Goal: Information Seeking & Learning: Learn about a topic

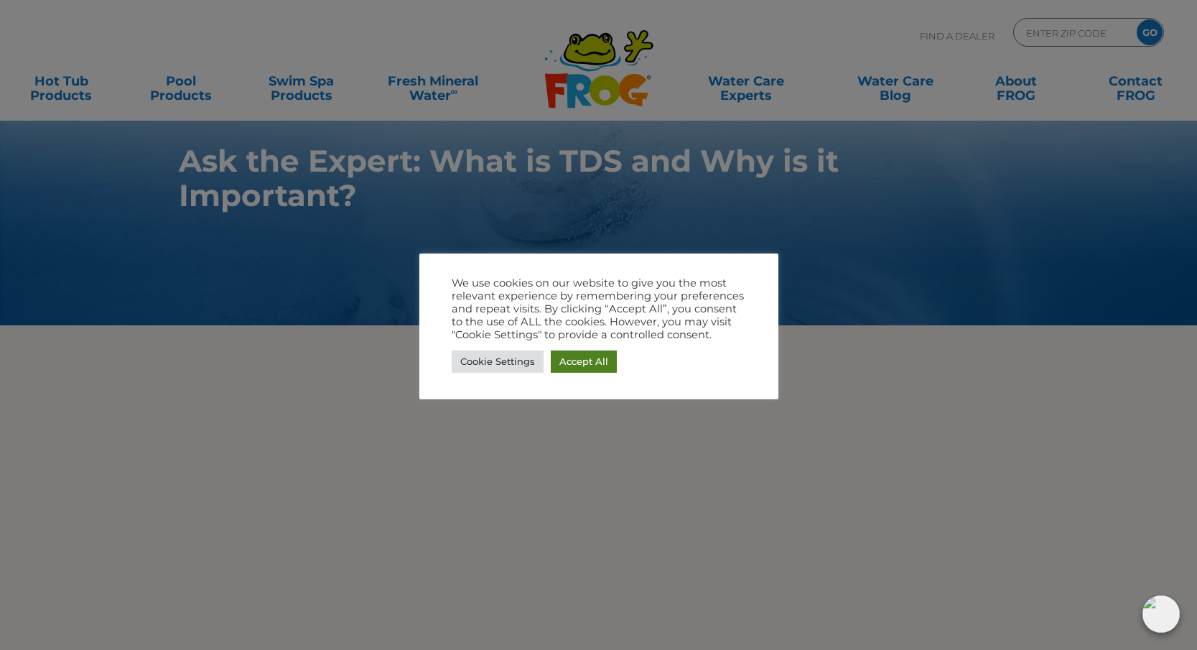
click at [582, 362] on link "Accept All" at bounding box center [584, 361] width 66 height 22
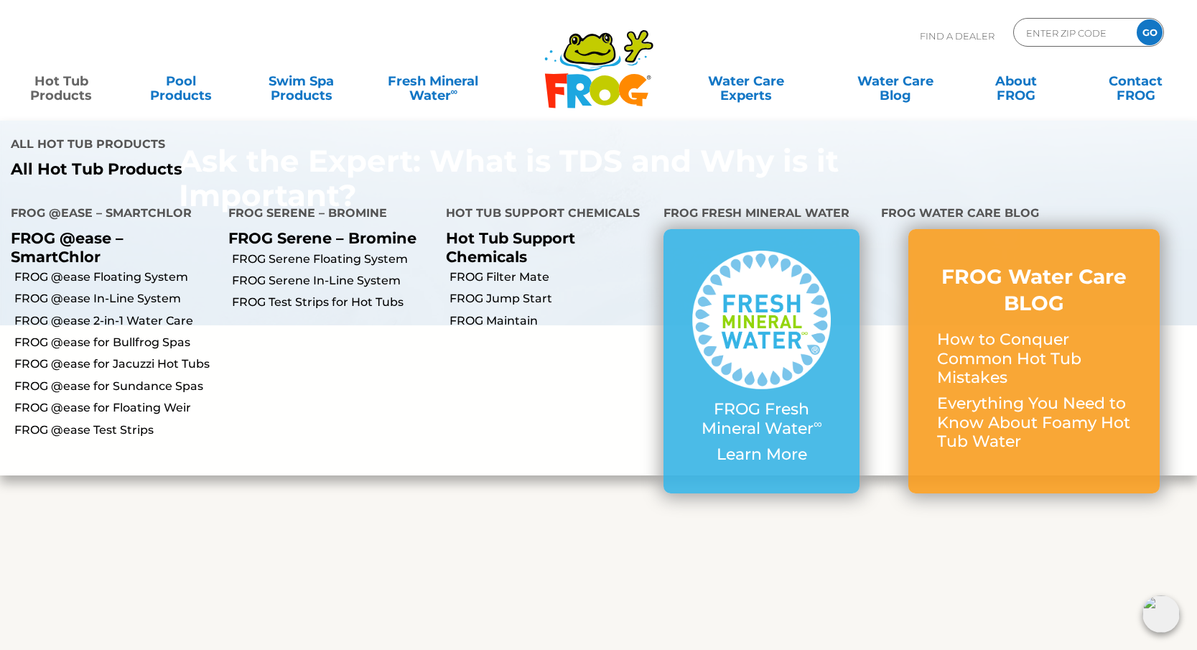
click at [63, 78] on link "Hot Tub Products" at bounding box center [60, 81] width 93 height 29
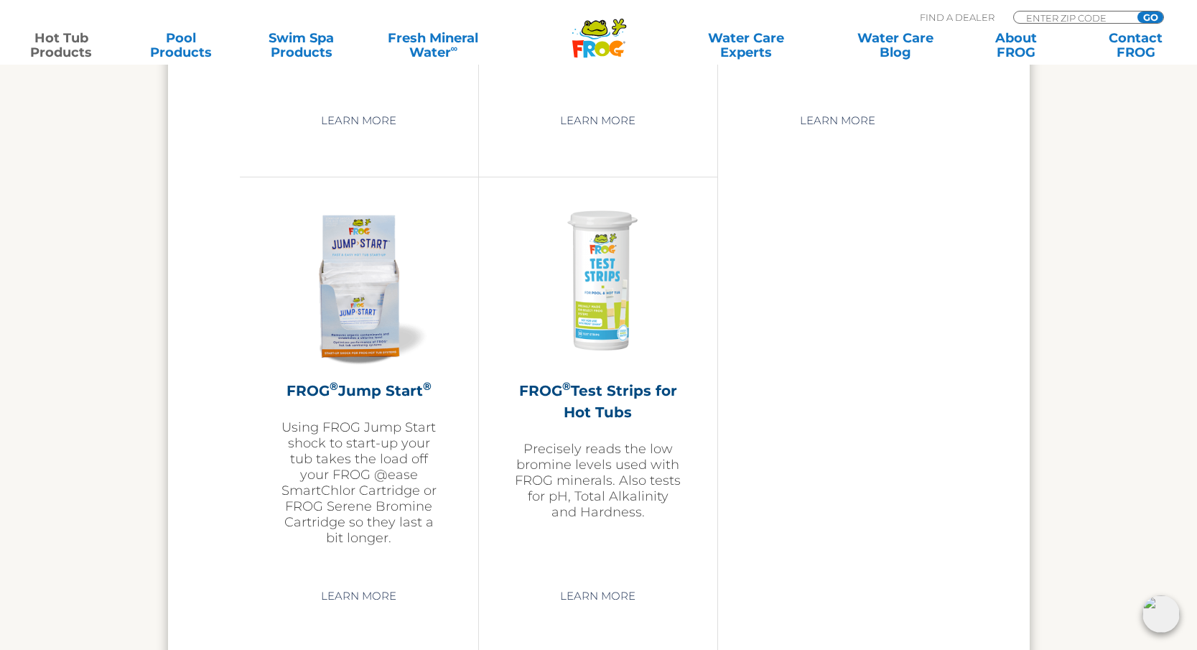
scroll to position [3406, 0]
click at [605, 418] on h2 "FROG ® Test Strips for Hot Tubs" at bounding box center [598, 401] width 167 height 43
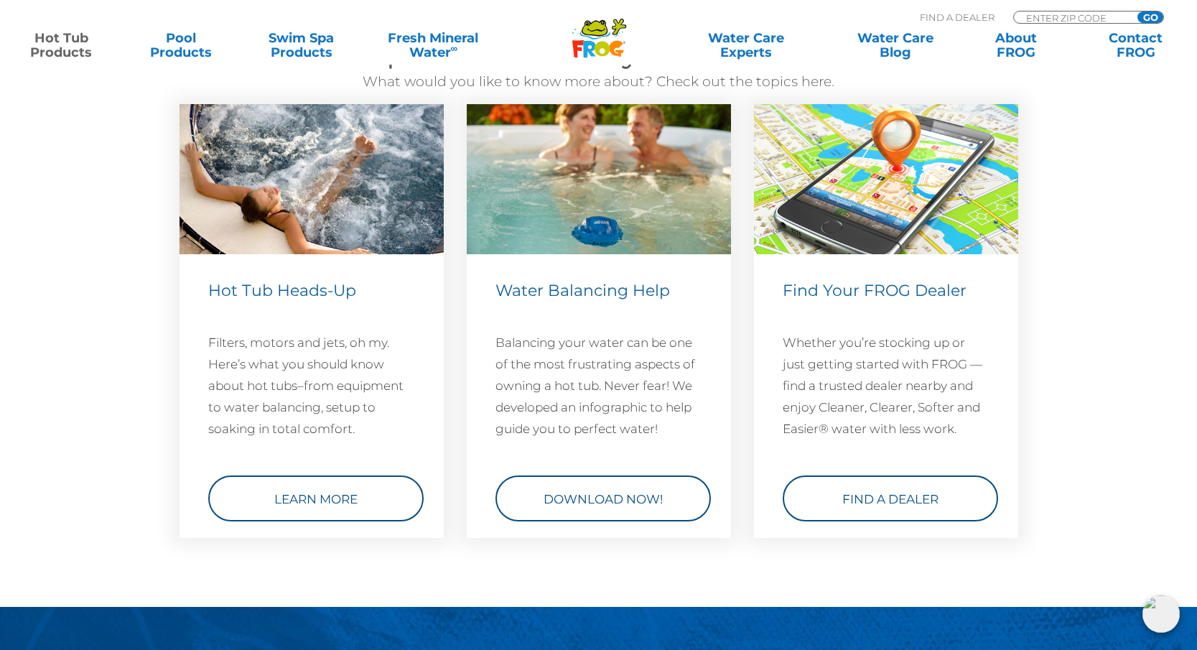
scroll to position [4172, 0]
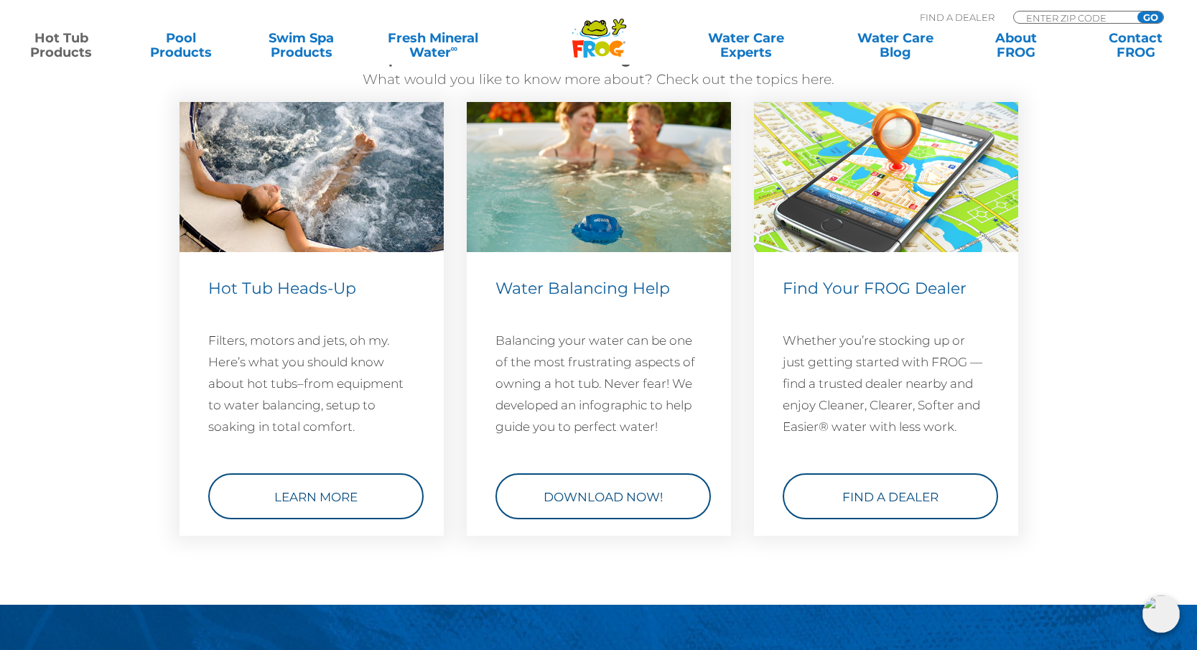
click at [596, 421] on p "Balancing your water can be one of the most frustrating aspects of owning a hot…" at bounding box center [598, 384] width 207 height 108
click at [595, 298] on span "Water Balancing Help" at bounding box center [582, 288] width 174 height 19
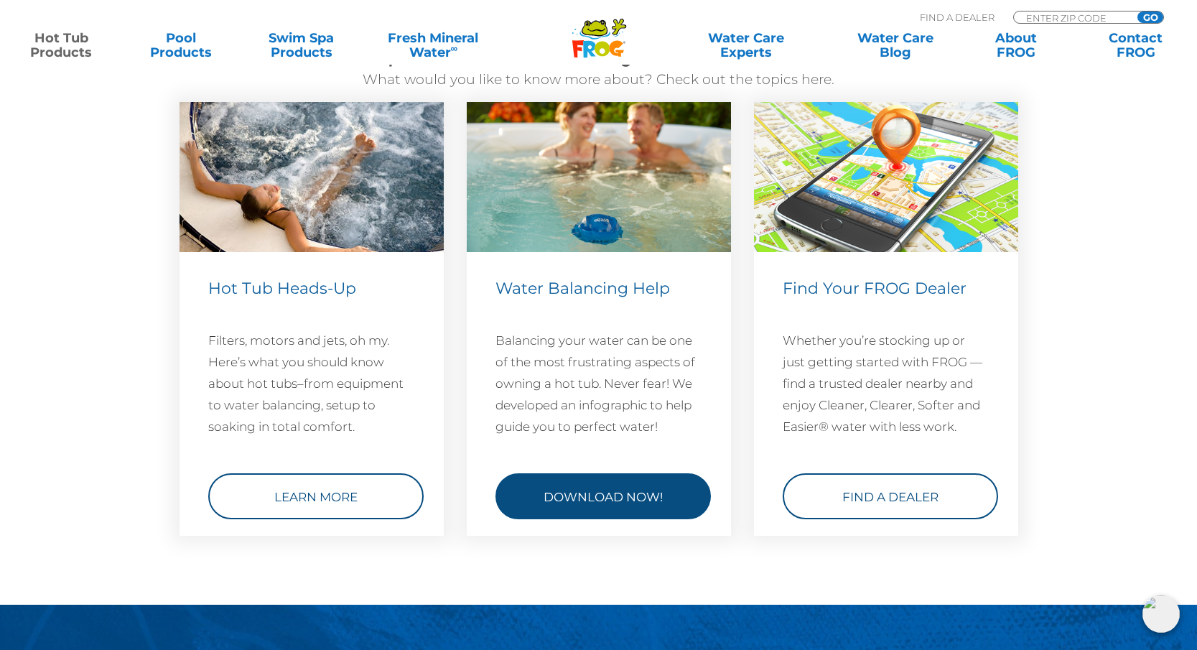
click at [588, 519] on link "Download Now!" at bounding box center [602, 496] width 215 height 46
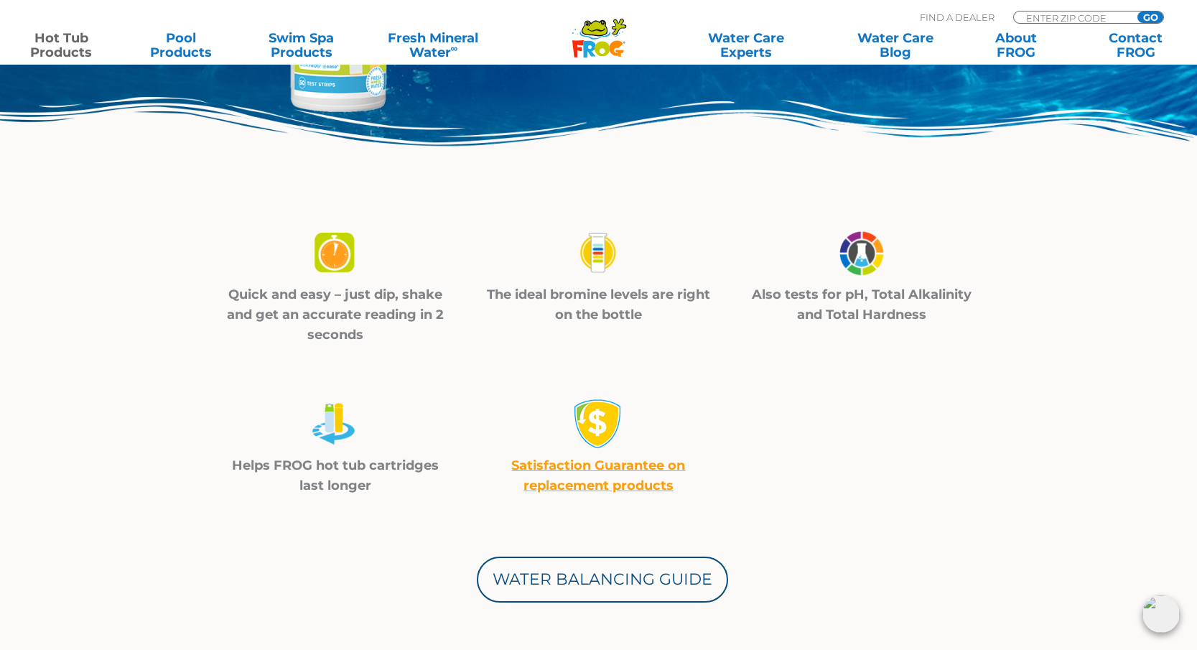
scroll to position [327, 0]
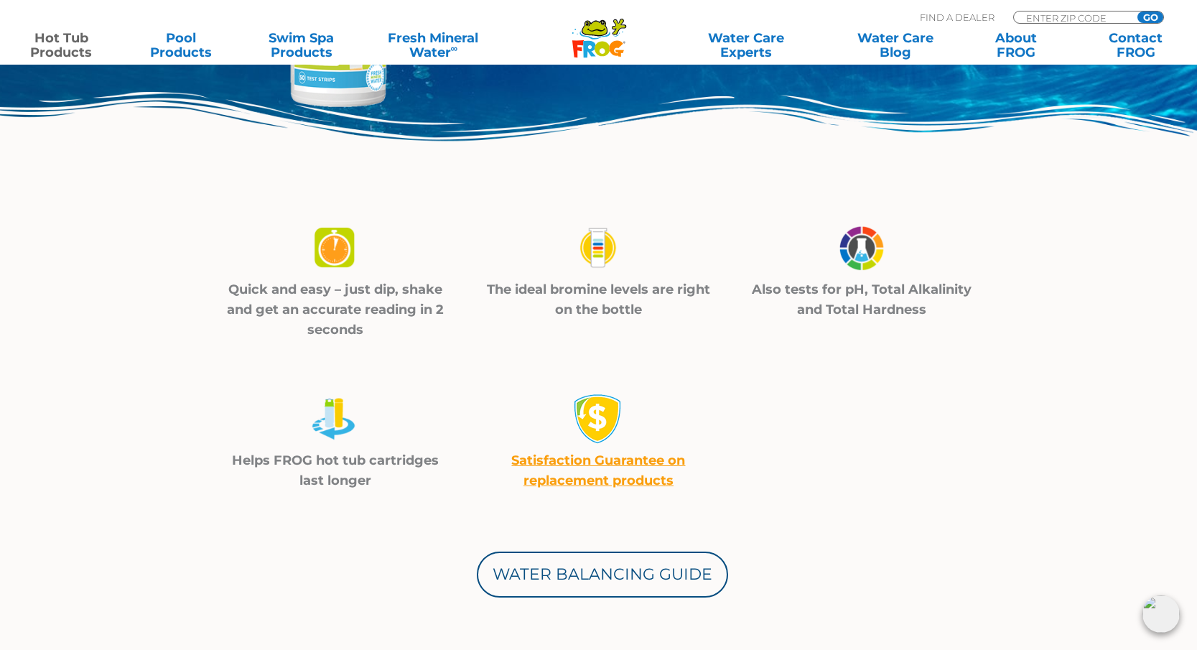
click at [593, 246] on img at bounding box center [598, 248] width 50 height 51
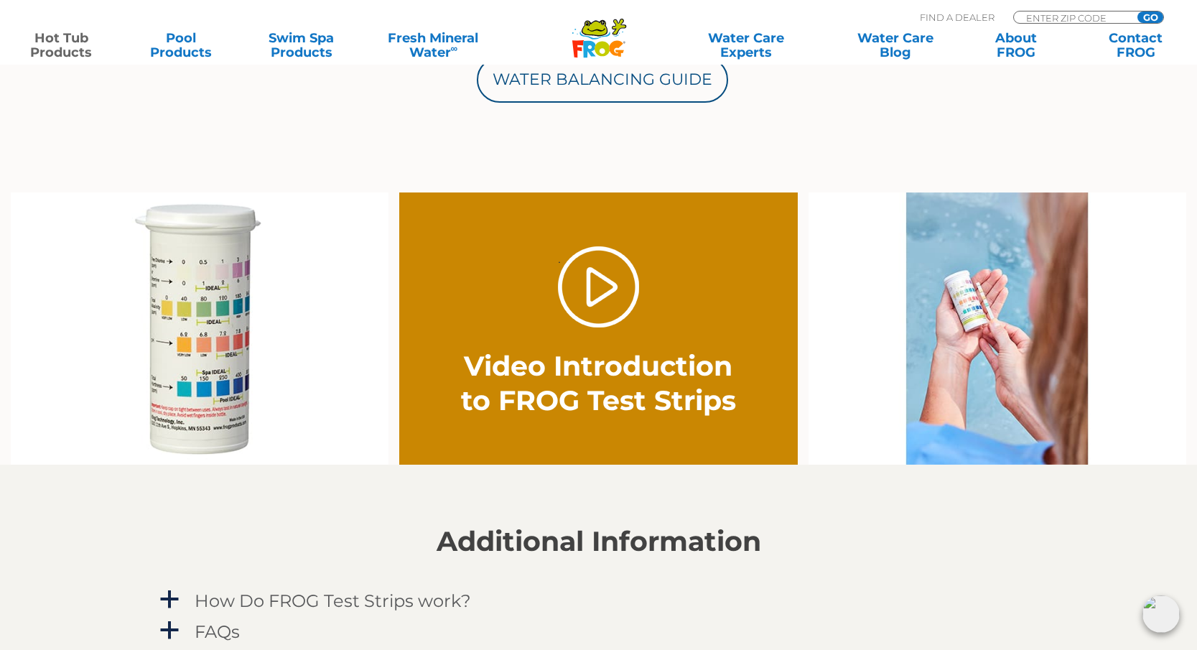
scroll to position [821, 0]
click at [592, 279] on link "." at bounding box center [598, 286] width 81 height 81
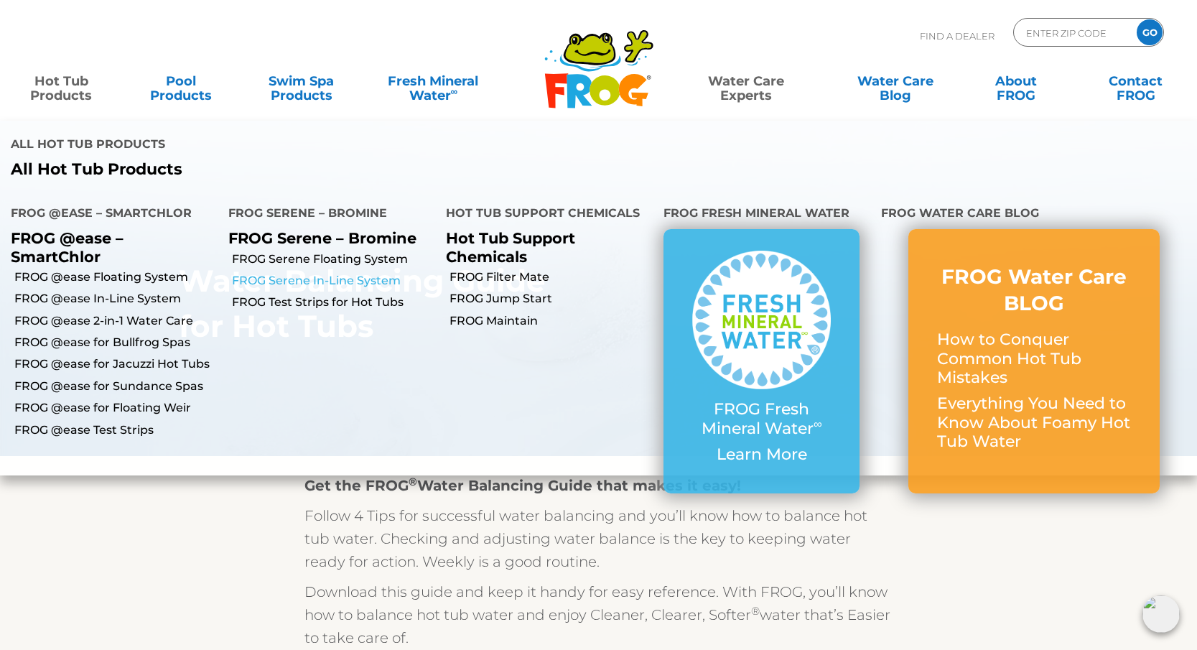
click at [295, 273] on link "FROG Serene In-Line System" at bounding box center [333, 281] width 203 height 16
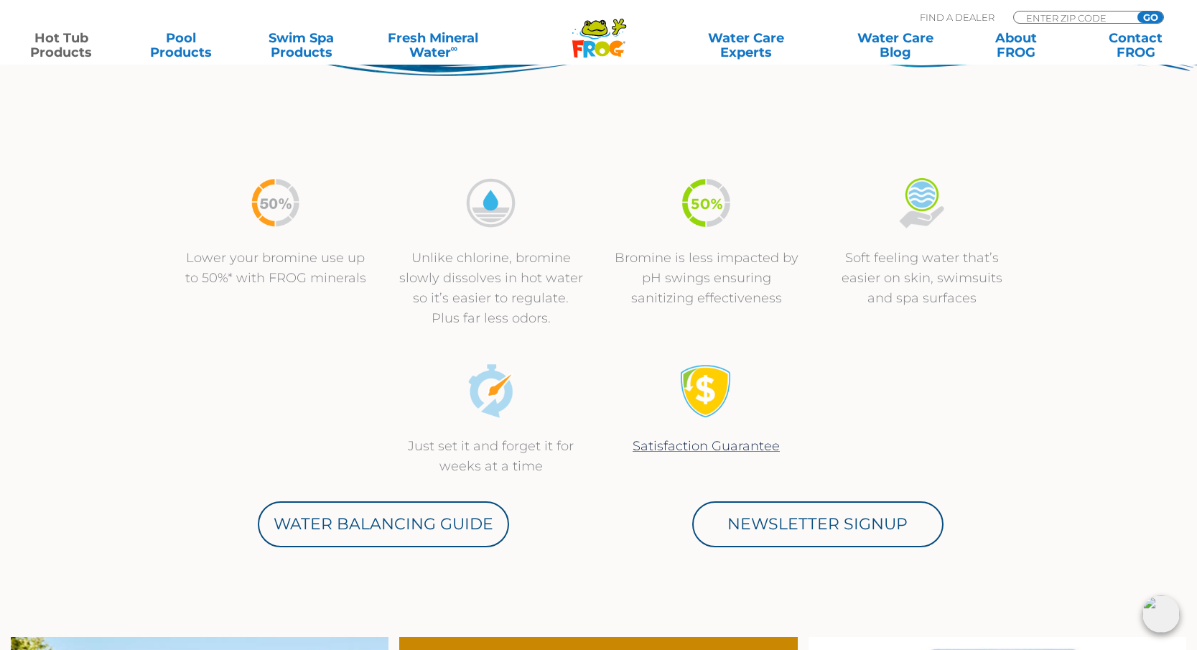
scroll to position [434, 0]
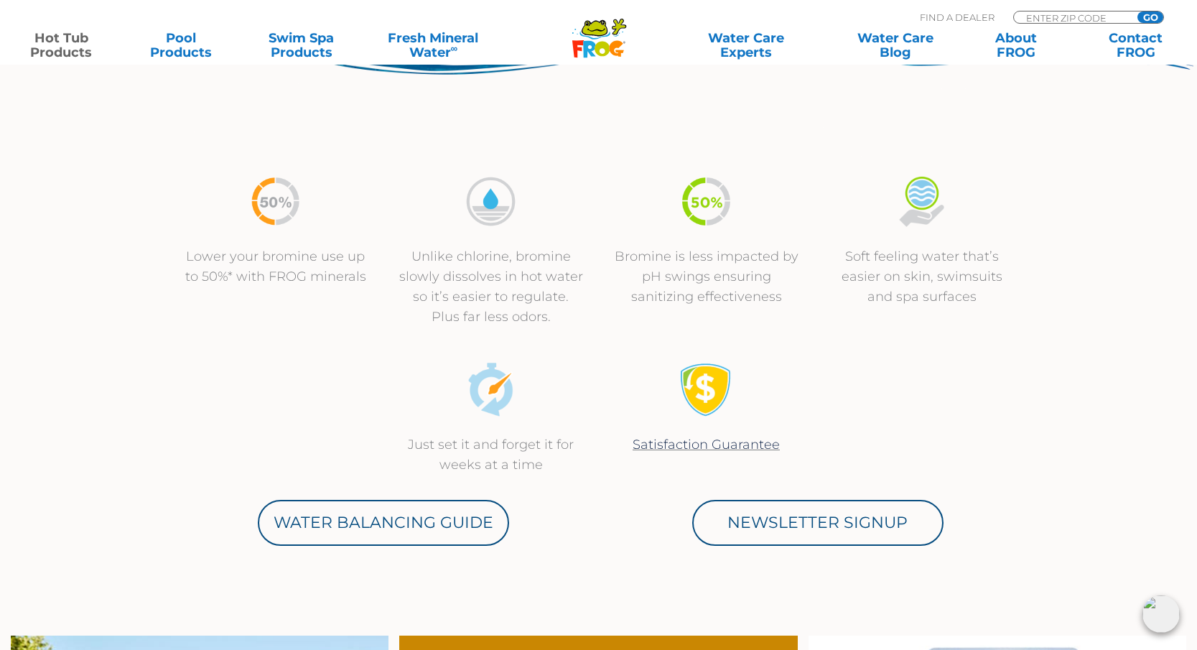
click at [577, 343] on div "Lower your bromine use up to 50%* with FROG minerals Unlike chlorine, bromine s…" at bounding box center [599, 251] width 862 height 188
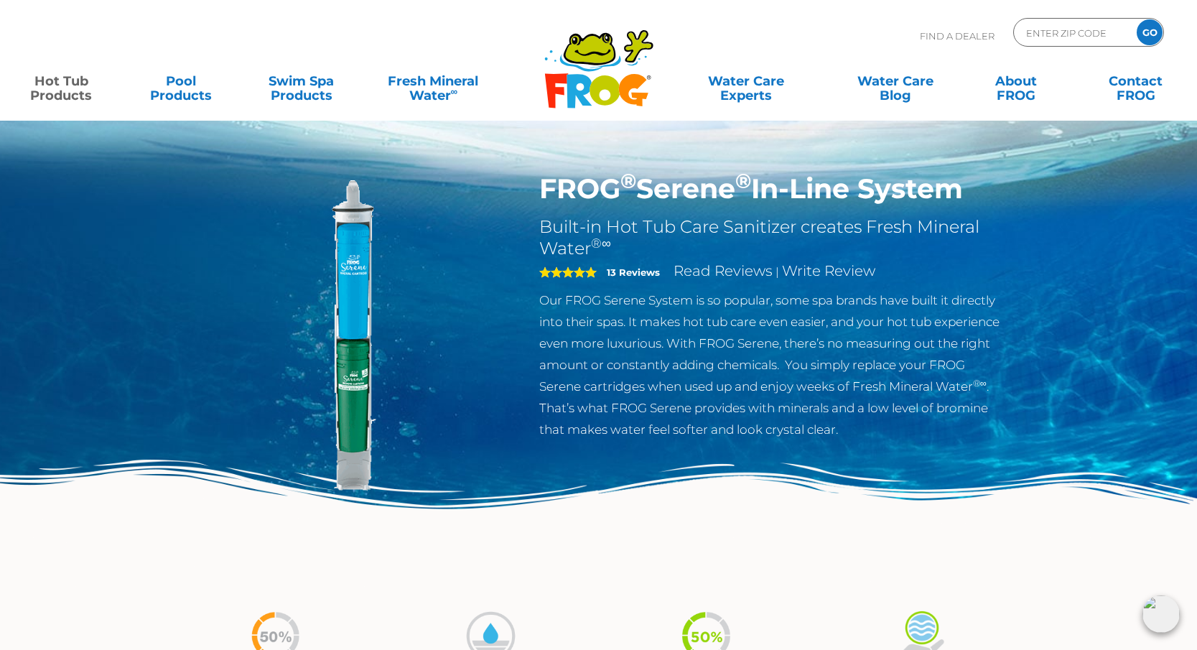
scroll to position [0, 0]
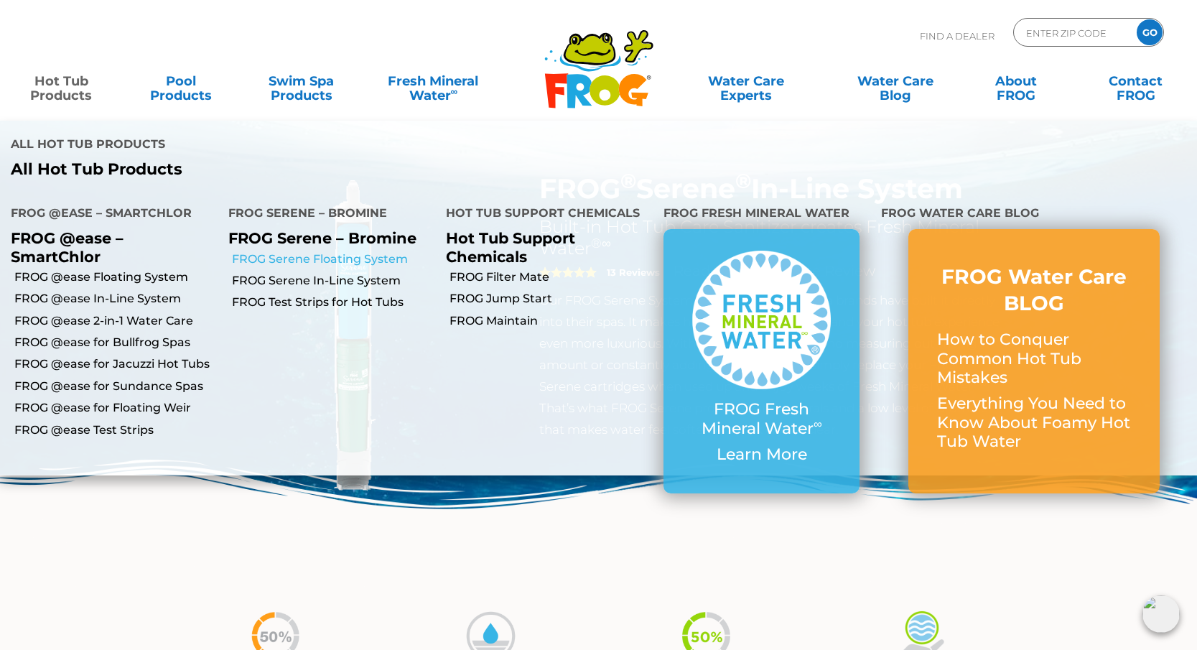
click at [289, 251] on link "FROG Serene Floating System" at bounding box center [333, 259] width 203 height 16
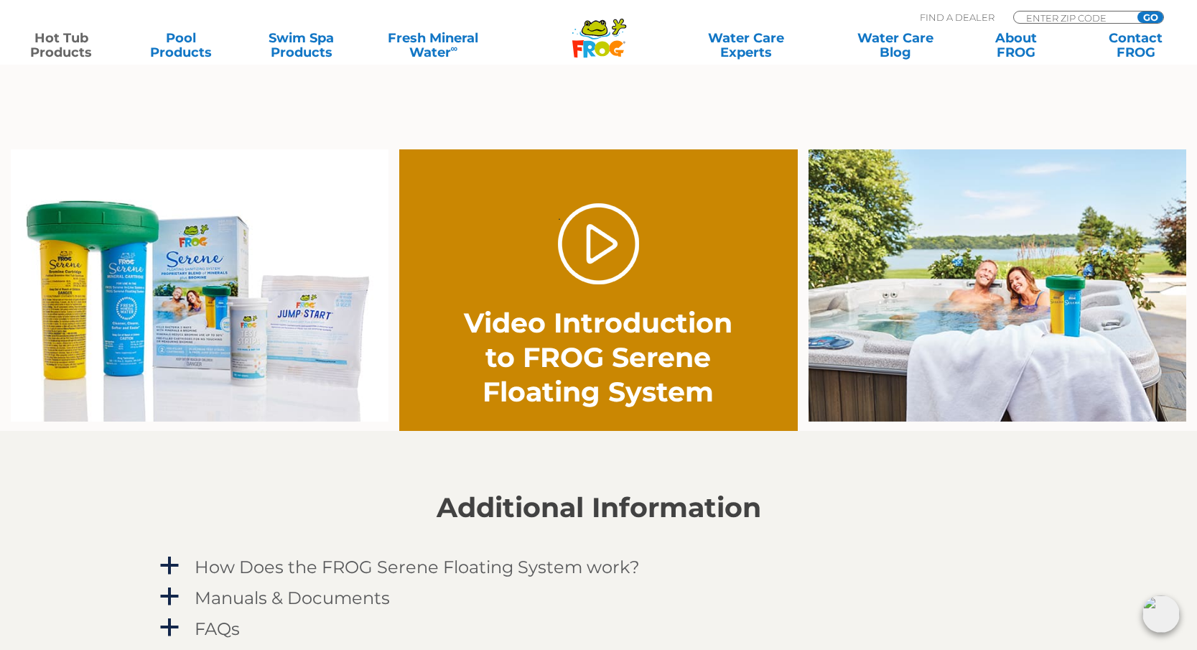
scroll to position [929, 0]
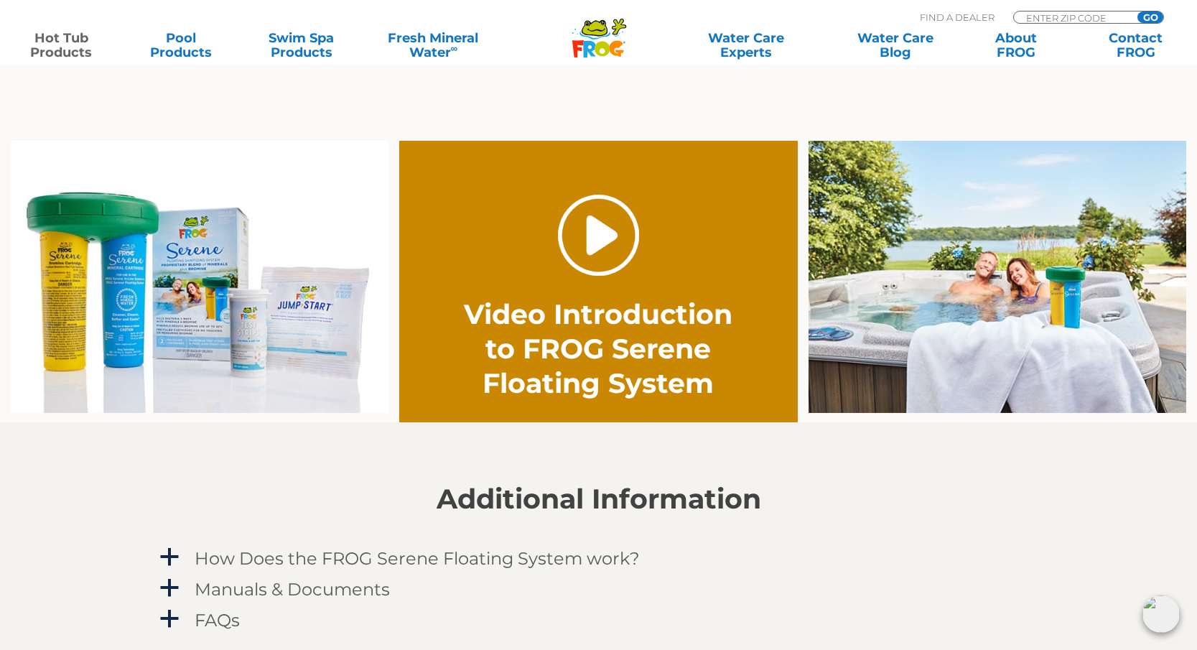
click at [614, 248] on link "." at bounding box center [598, 235] width 81 height 81
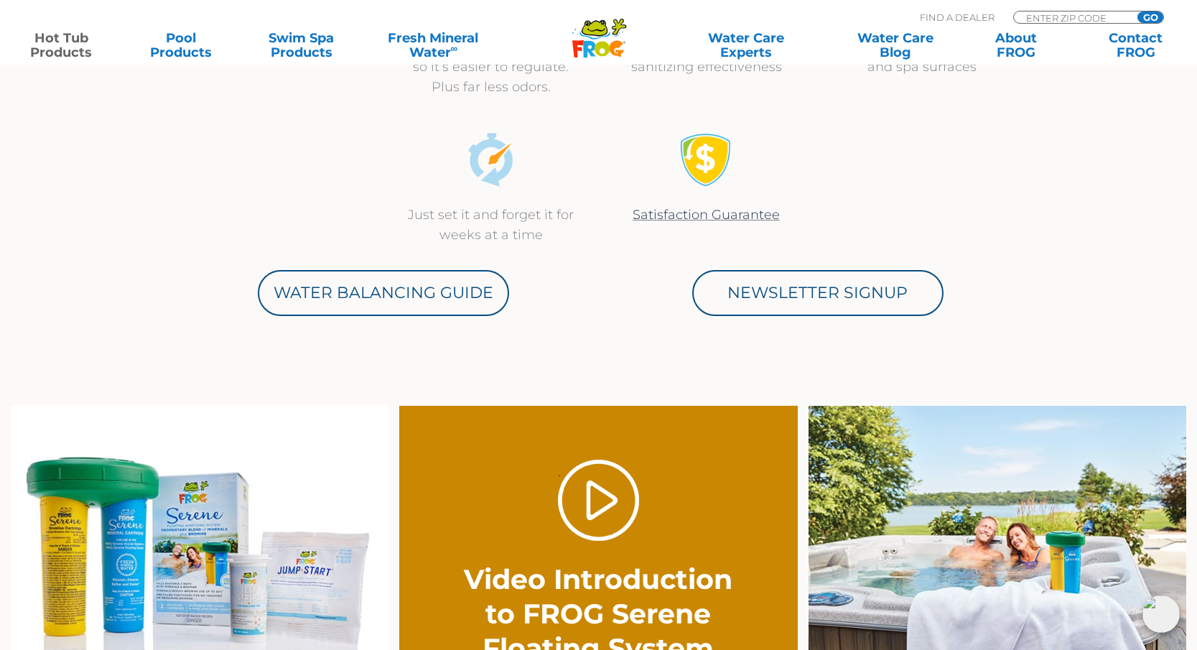
scroll to position [662, 0]
